Goal: Answer question/provide support: Share knowledge or assist other users

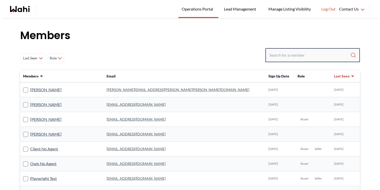
click at [287, 56] on input "Search input" at bounding box center [309, 55] width 81 height 9
type input "[PERSON_NAME]"
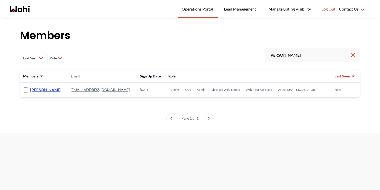
click at [41, 90] on link "[PERSON_NAME]" at bounding box center [45, 90] width 31 height 7
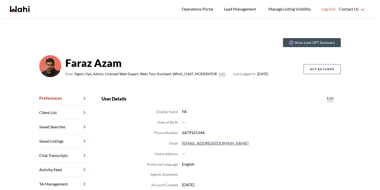
click at [67, 156] on link "Chat Transcripts" at bounding box center [63, 156] width 48 height 14
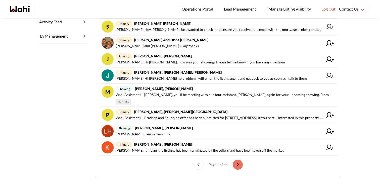
scroll to position [148, 0]
click at [241, 164] on button "next page" at bounding box center [238, 165] width 10 height 10
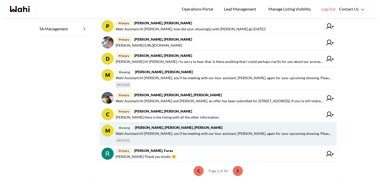
scroll to position [166, 0]
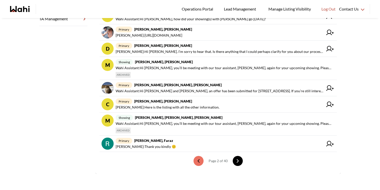
click at [237, 165] on button "next page" at bounding box center [238, 161] width 10 height 10
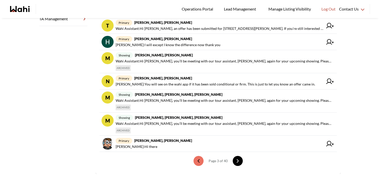
click at [242, 161] on button "next page" at bounding box center [238, 161] width 10 height 10
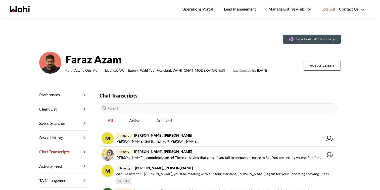
scroll to position [0, 0]
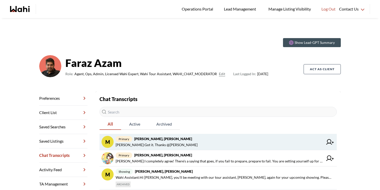
click at [180, 141] on span "primary [PERSON_NAME], [PERSON_NAME]" at bounding box center [220, 139] width 208 height 6
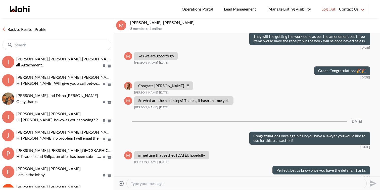
scroll to position [3518, 0]
